Goal: Use online tool/utility: Utilize a website feature to perform a specific function

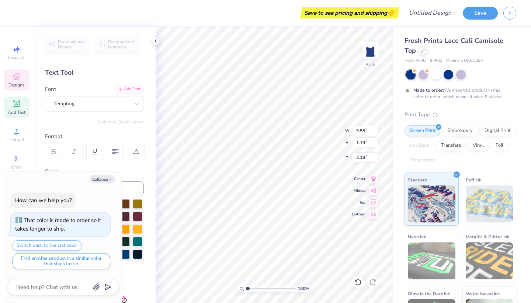
scroll to position [0, 1]
type textarea "x"
type textarea "DeGee"
type textarea "x"
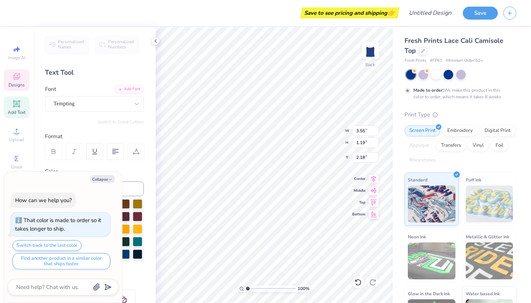
type textarea "DGee"
type textarea "x"
type textarea "Gee"
type textarea "x"
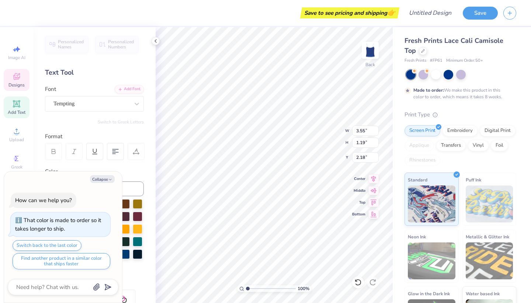
type textarea "PGee"
type textarea "x"
type textarea "PiGee"
type textarea "x"
type textarea "Pi Gee"
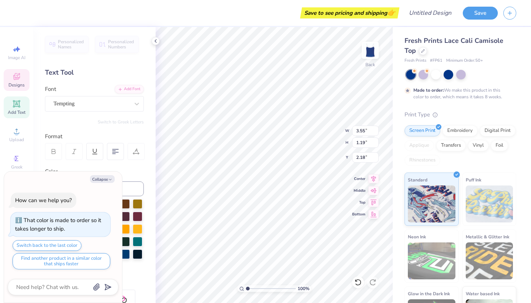
type textarea "x"
type textarea "Pi BGee"
type textarea "x"
type textarea "Pi BeGee"
type textarea "x"
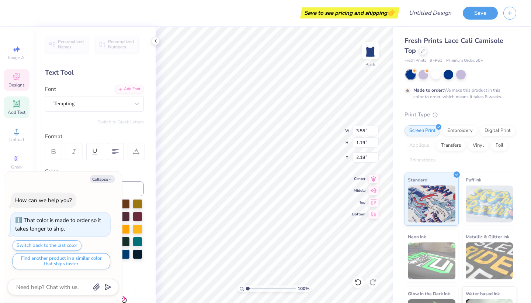
type textarea "Pi BetGee"
type textarea "x"
type textarea "Pi BetaGee"
type textarea "x"
type textarea "Pi Beta Gee"
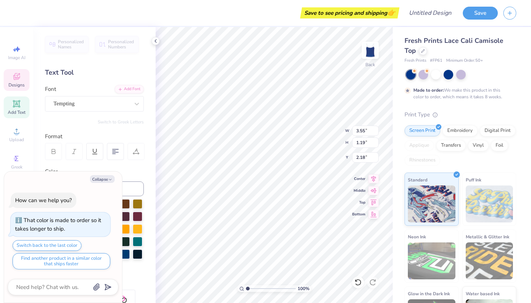
type textarea "x"
type textarea "Pi Beta PGee"
type textarea "x"
type textarea "Pi Beta PhGee"
type textarea "x"
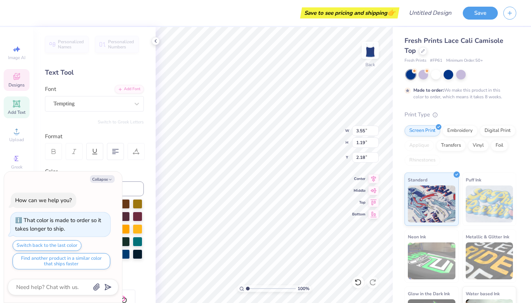
scroll to position [0, 2]
type textarea "Pi Beta PhiGe"
type textarea "x"
type textarea "Pi Beta PhiG"
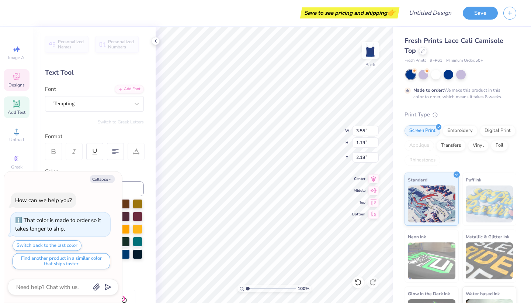
type textarea "x"
type textarea "Pi Beta Phi"
type textarea "x"
type textarea "Pi Beta Ph"
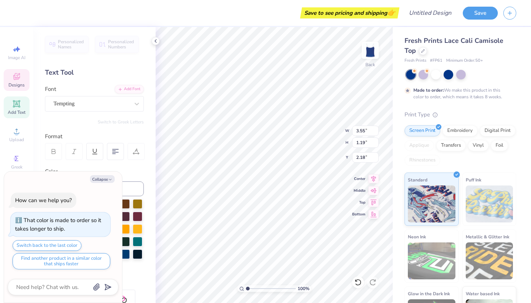
type textarea "x"
type textarea "Pi Beta Phi"
type textarea "x"
type input "1.93"
click at [111, 181] on icon "button" at bounding box center [110, 179] width 4 height 4
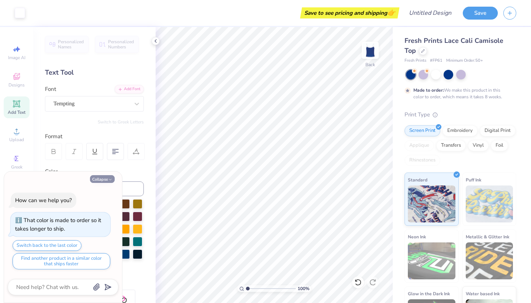
type textarea "x"
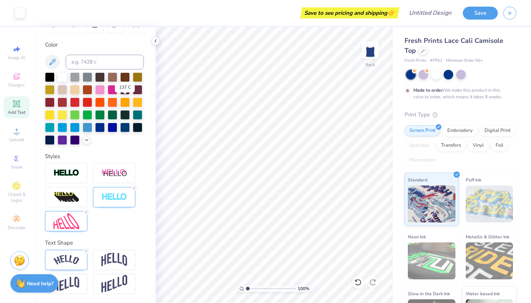
scroll to position [127, 0]
